Goal: Navigation & Orientation: Find specific page/section

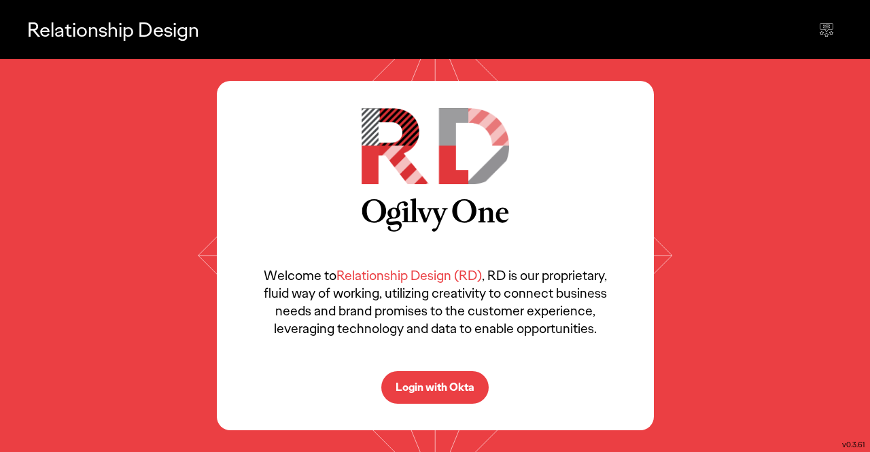
click at [464, 382] on p "Login with Okta" at bounding box center [435, 387] width 79 height 11
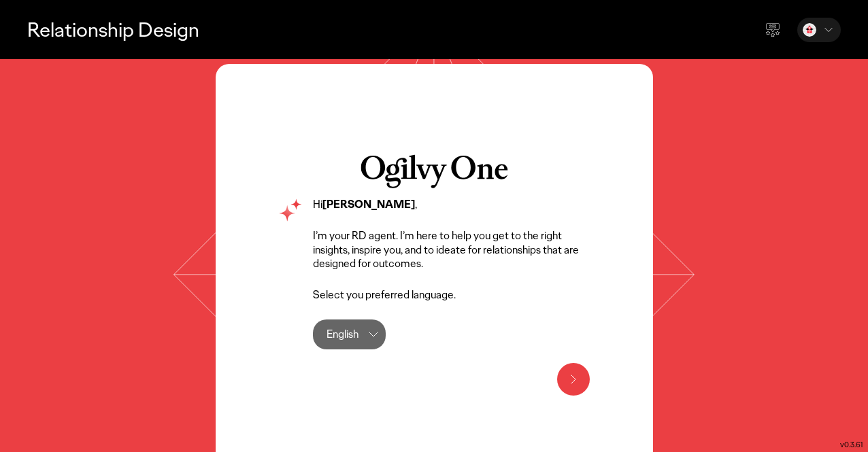
scroll to position [38, 0]
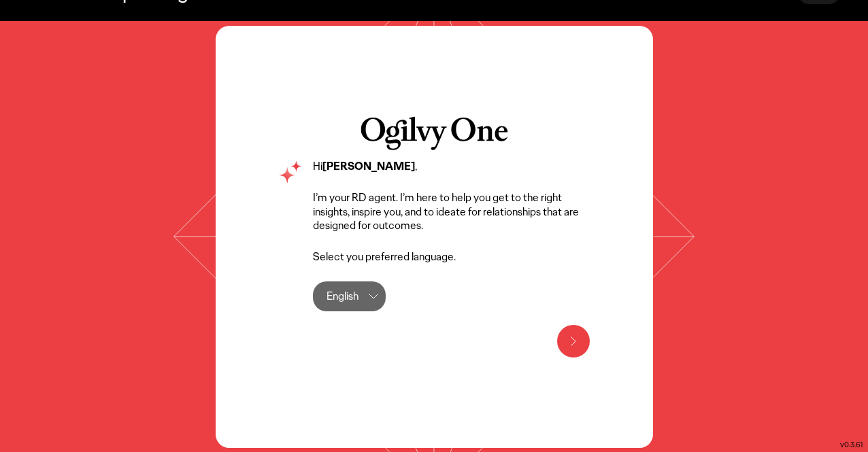
click at [819, 185] on div "Hi [PERSON_NAME] , I’m your RD agent. I’m here to help you get to the right ins…" at bounding box center [434, 236] width 868 height 431
click at [783, 317] on div "Hi [PERSON_NAME] , I’m your RD agent. I’m here to help you get to the right ins…" at bounding box center [434, 236] width 868 height 431
drag, startPoint x: 764, startPoint y: 127, endPoint x: 782, endPoint y: 155, distance: 33.0
click at [782, 155] on div "Hi [PERSON_NAME] , I’m your RD agent. I’m here to help you get to the right ins…" at bounding box center [434, 236] width 868 height 431
